Goal: Find specific page/section: Find specific page/section

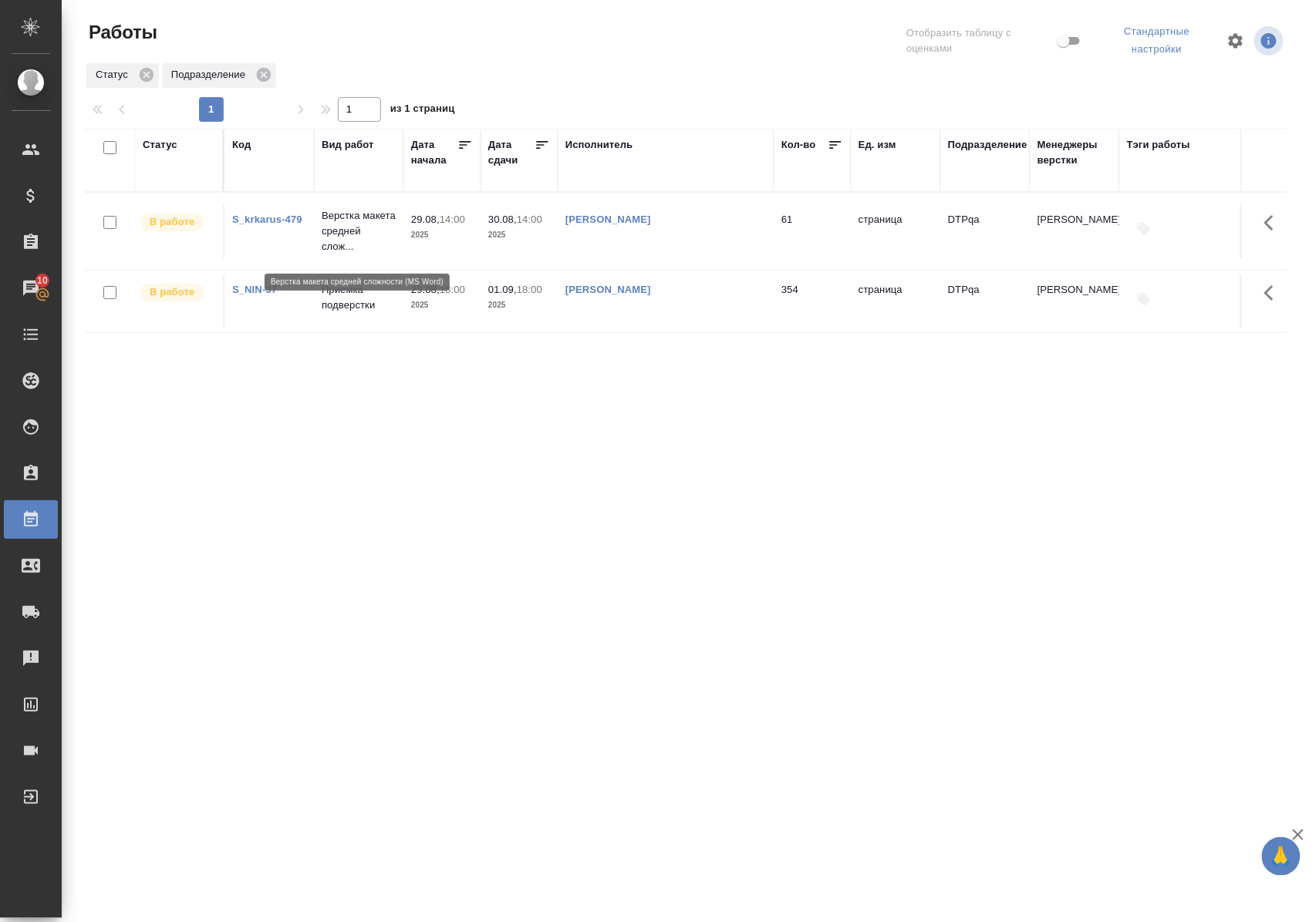
click at [346, 229] on p "Верстка макета средней слож..." at bounding box center [358, 231] width 74 height 46
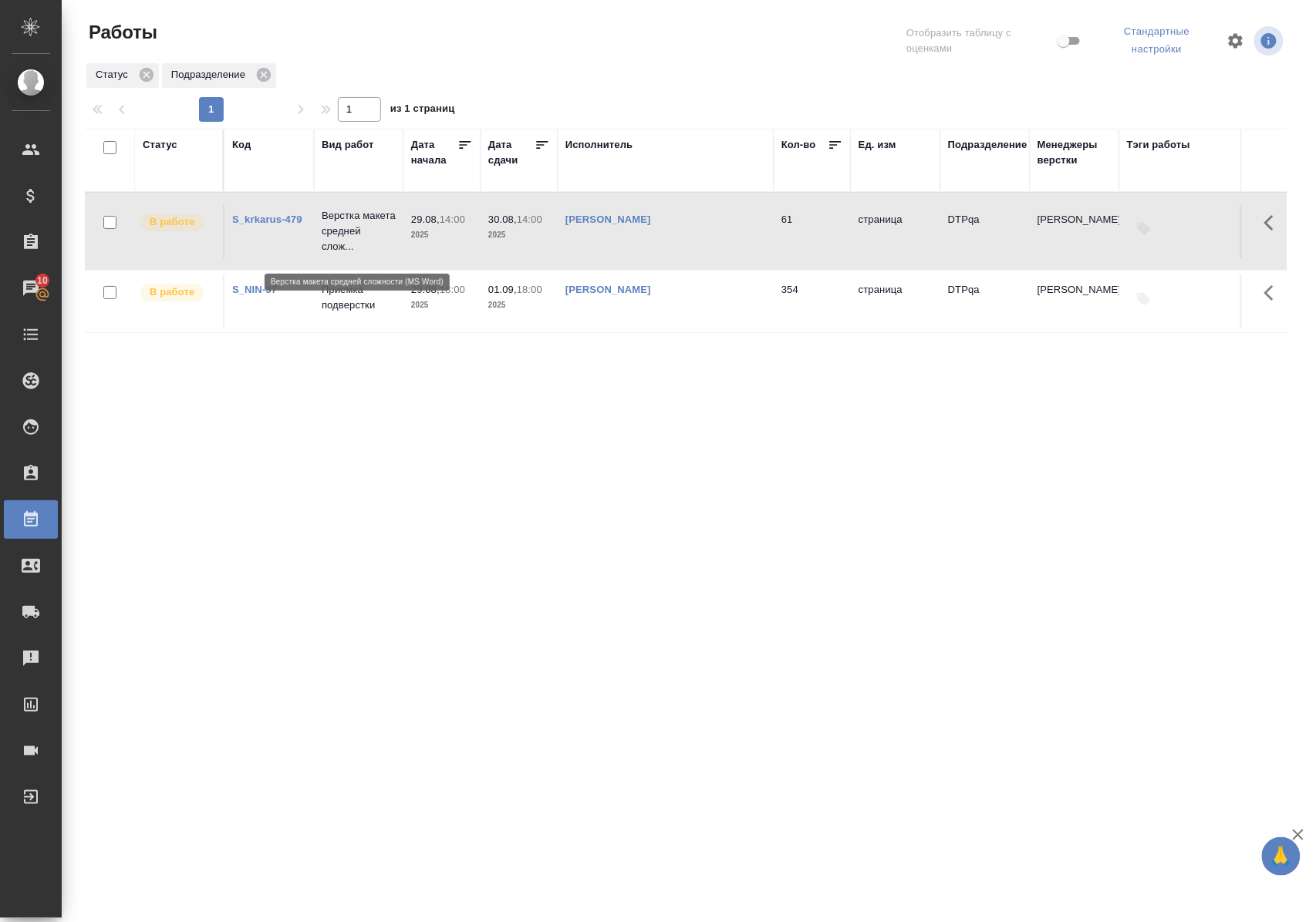
click at [346, 227] on p "Верстка макета средней слож..." at bounding box center [358, 231] width 74 height 46
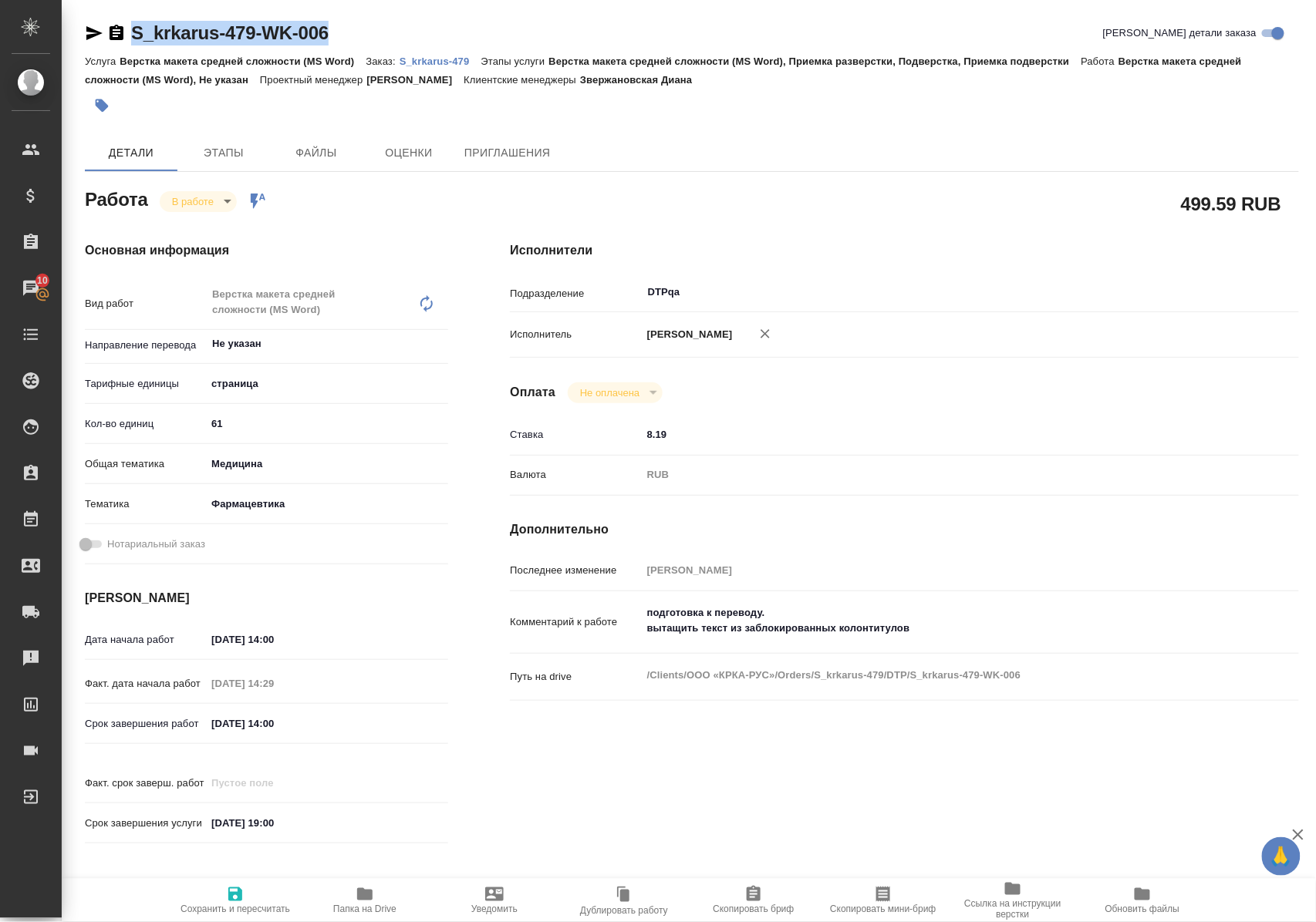
drag, startPoint x: 368, startPoint y: 32, endPoint x: 121, endPoint y: 43, distance: 247.2
click at [121, 43] on div "S_krkarus-479-WK-006 Кратко детали заказа" at bounding box center [691, 33] width 1214 height 24
copy link "S_krkarus-479-WK-006"
drag, startPoint x: 365, startPoint y: 901, endPoint x: 427, endPoint y: 825, distance: 98.1
click at [364, 898] on icon "button" at bounding box center [365, 895] width 19 height 19
